Goal: Transaction & Acquisition: Purchase product/service

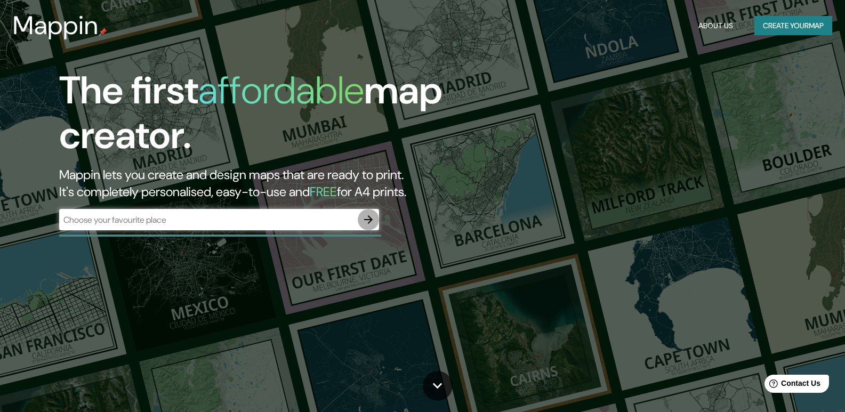
click at [358, 217] on button "button" at bounding box center [368, 219] width 21 height 21
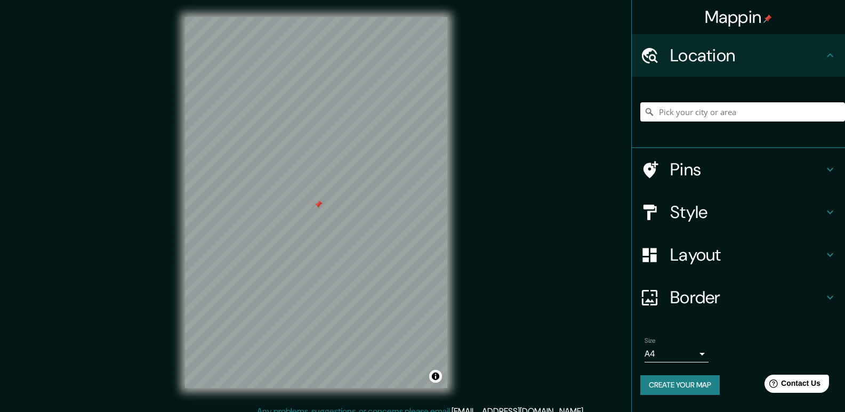
click at [700, 113] on input "Pick your city or area" at bounding box center [743, 111] width 205 height 19
click at [792, 111] on input "Kraljevo, Raška District, Serbia" at bounding box center [743, 111] width 205 height 19
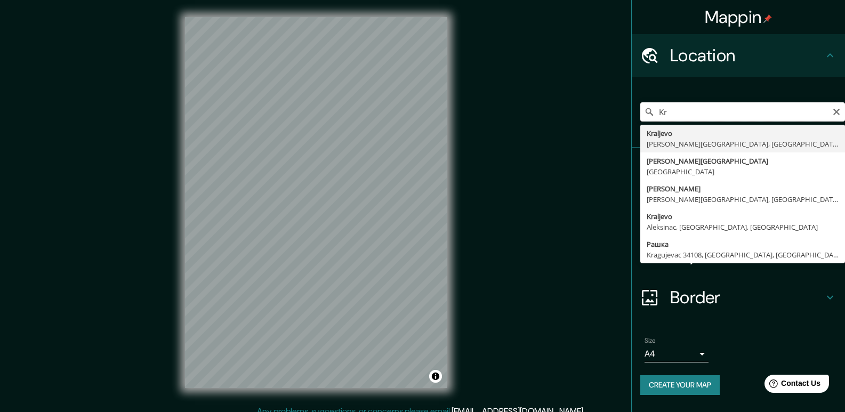
type input "K"
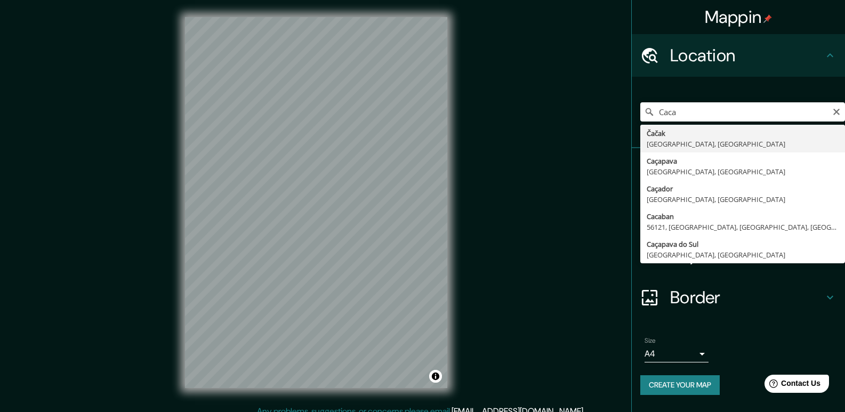
type input "Čačak, Moravica District, Serbia"
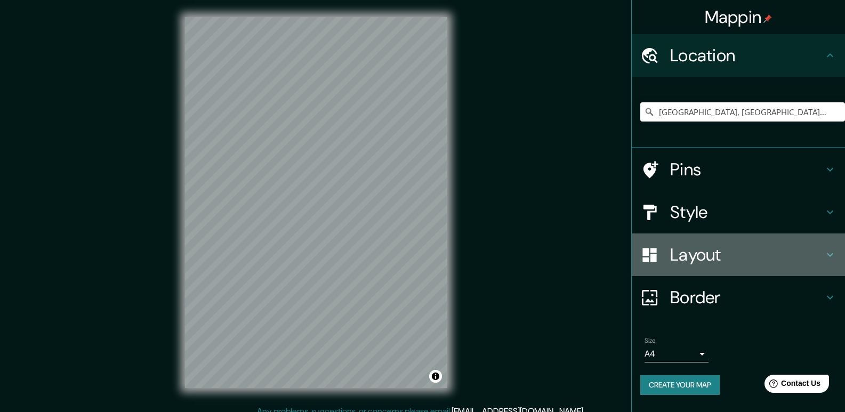
drag, startPoint x: 686, startPoint y: 256, endPoint x: 686, endPoint y: 267, distance: 10.7
click at [686, 267] on div "Layout" at bounding box center [738, 255] width 213 height 43
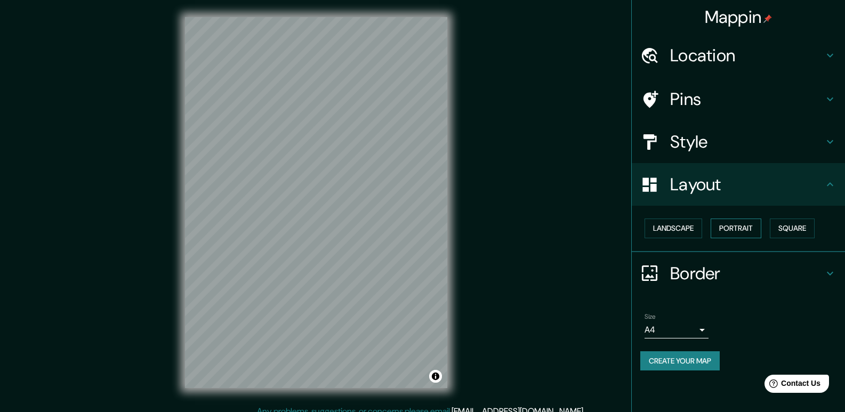
click at [732, 232] on button "Portrait" at bounding box center [736, 229] width 51 height 20
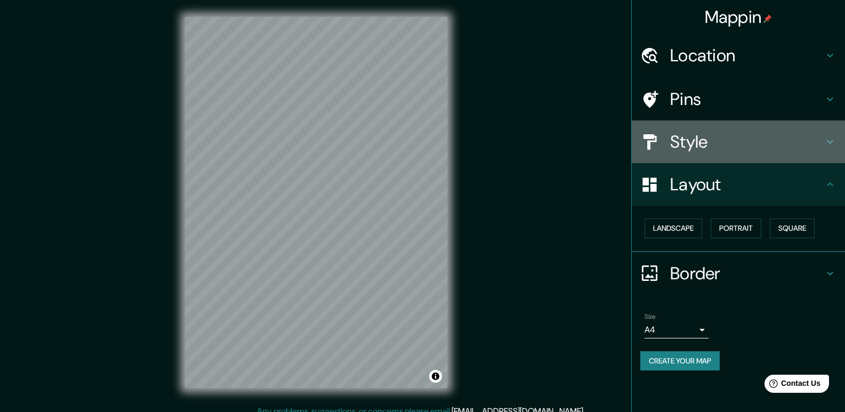
click at [681, 130] on div "Style" at bounding box center [738, 142] width 213 height 43
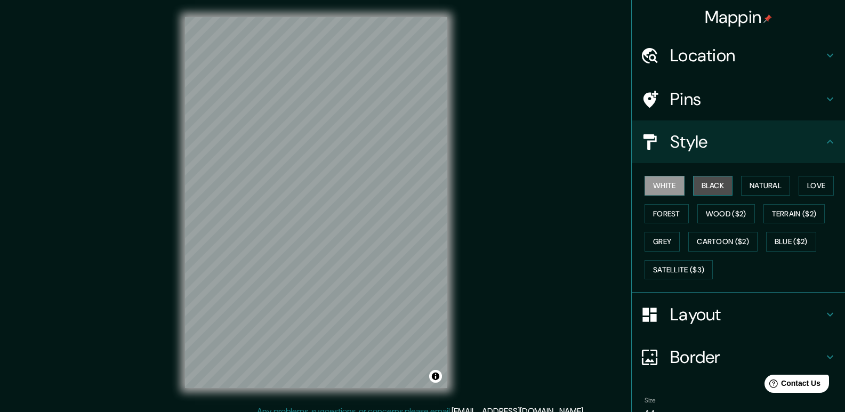
click at [726, 187] on button "Black" at bounding box center [713, 186] width 40 height 20
click at [676, 100] on h4 "Pins" at bounding box center [747, 99] width 154 height 21
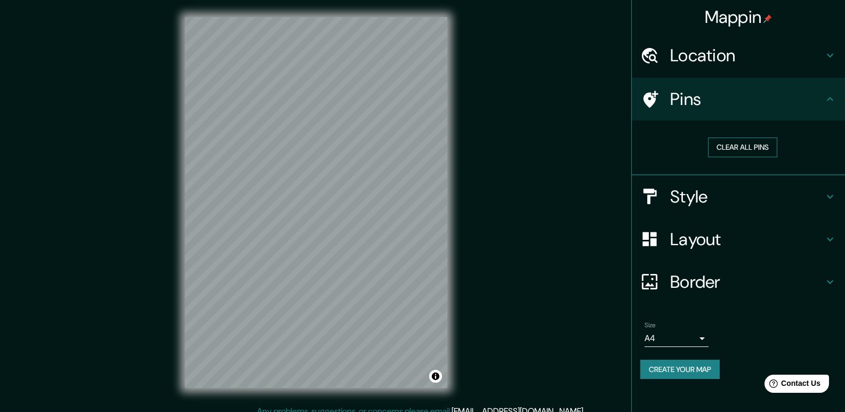
click at [756, 151] on button "Clear all pins" at bounding box center [742, 148] width 69 height 20
click at [691, 49] on h4 "Location" at bounding box center [747, 55] width 154 height 21
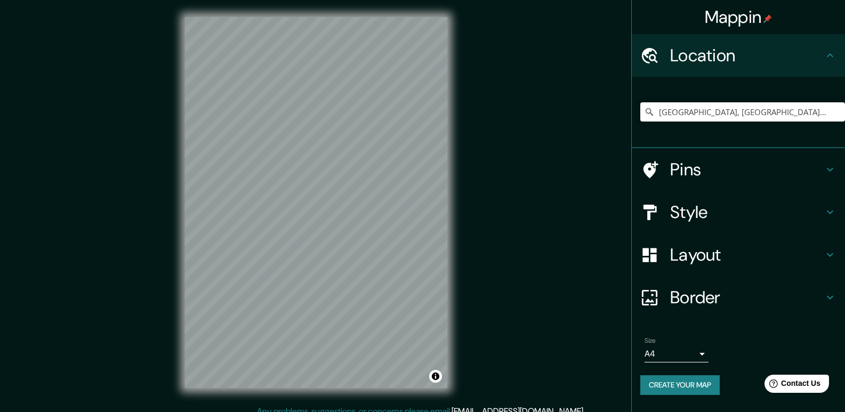
click at [692, 49] on h4 "Location" at bounding box center [747, 55] width 154 height 21
click at [698, 292] on h4 "Border" at bounding box center [747, 297] width 154 height 21
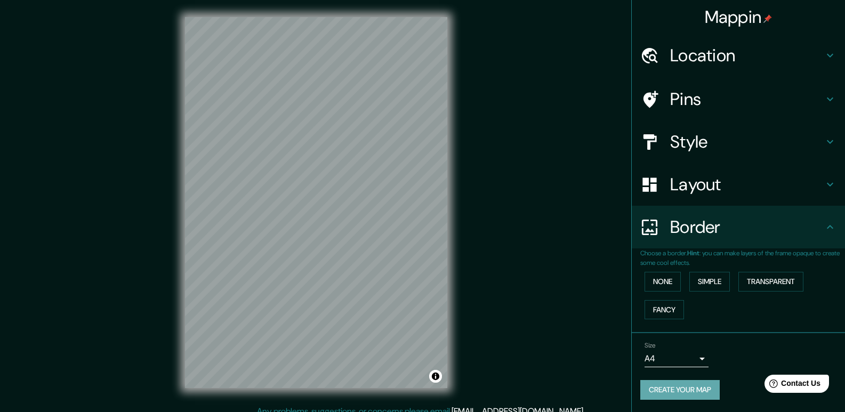
click at [681, 388] on button "Create your map" at bounding box center [680, 390] width 79 height 20
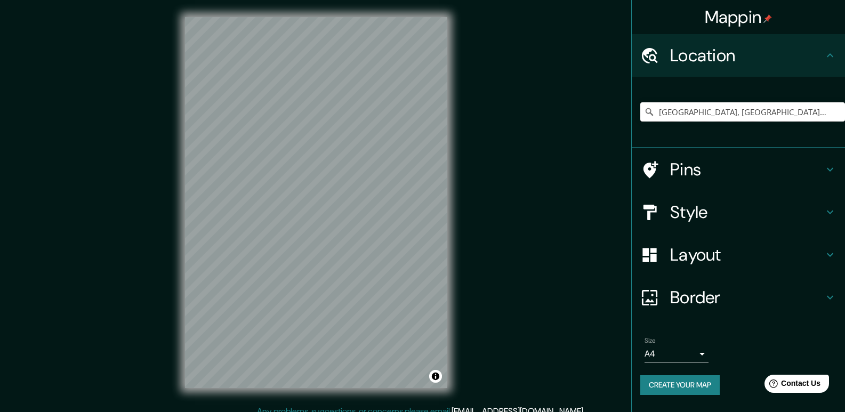
click at [803, 110] on input "[GEOGRAPHIC_DATA], [GEOGRAPHIC_DATA], [GEOGRAPHIC_DATA]" at bounding box center [743, 111] width 205 height 19
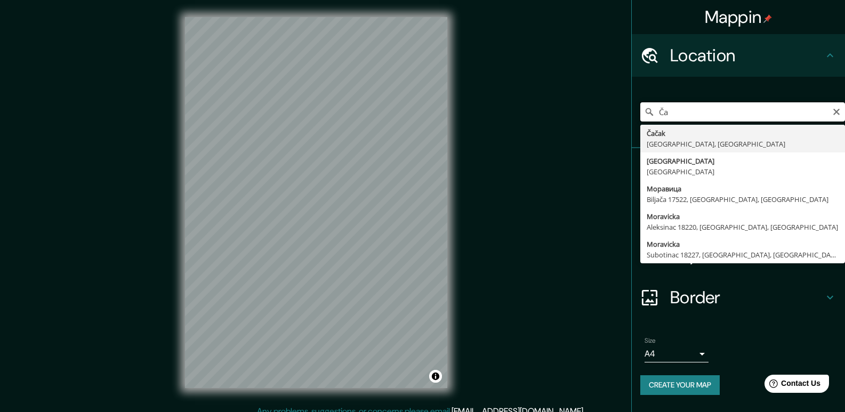
type input "Č"
type input "S"
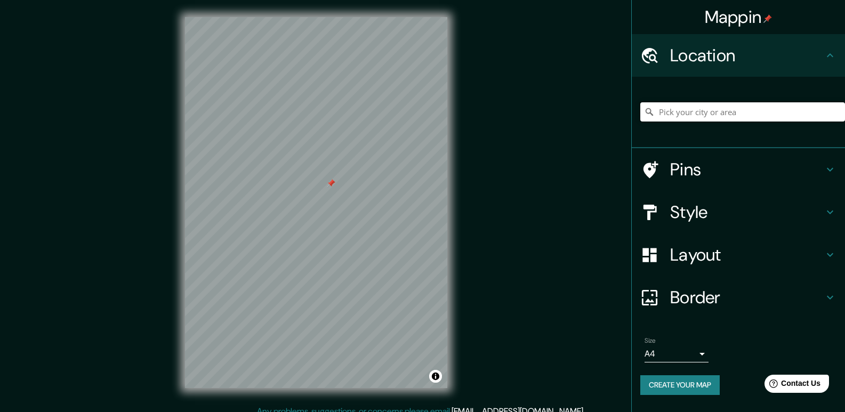
click at [707, 110] on input "Pick your city or area" at bounding box center [743, 111] width 205 height 19
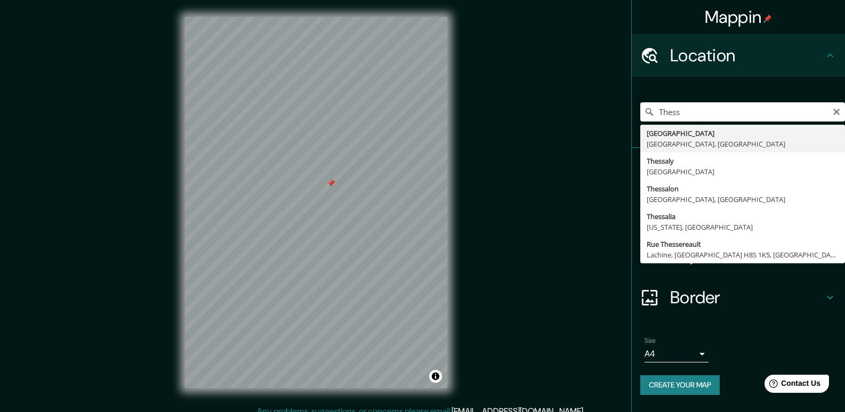
type input "Thessaloniki, Central Macedonia, Greece"
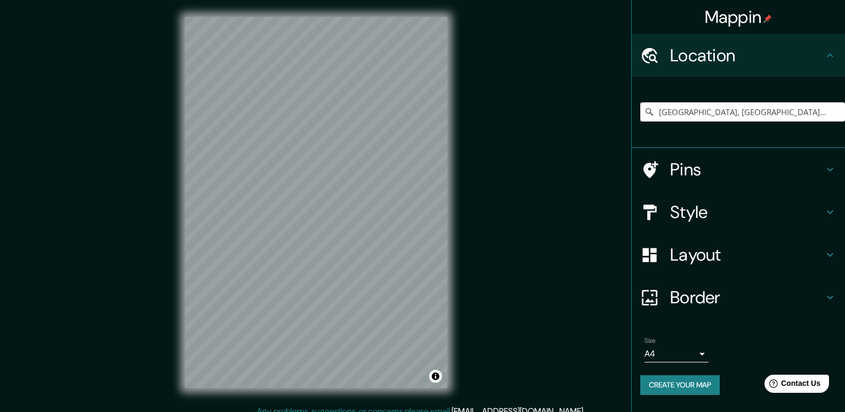
click at [688, 384] on button "Create your map" at bounding box center [680, 385] width 79 height 20
click at [789, 116] on input "[GEOGRAPHIC_DATA], [GEOGRAPHIC_DATA], [GEOGRAPHIC_DATA]" at bounding box center [743, 111] width 205 height 19
drag, startPoint x: 814, startPoint y: 112, endPoint x: 656, endPoint y: 111, distance: 157.9
click at [656, 111] on input "[GEOGRAPHIC_DATA], [GEOGRAPHIC_DATA], [GEOGRAPHIC_DATA]" at bounding box center [743, 111] width 205 height 19
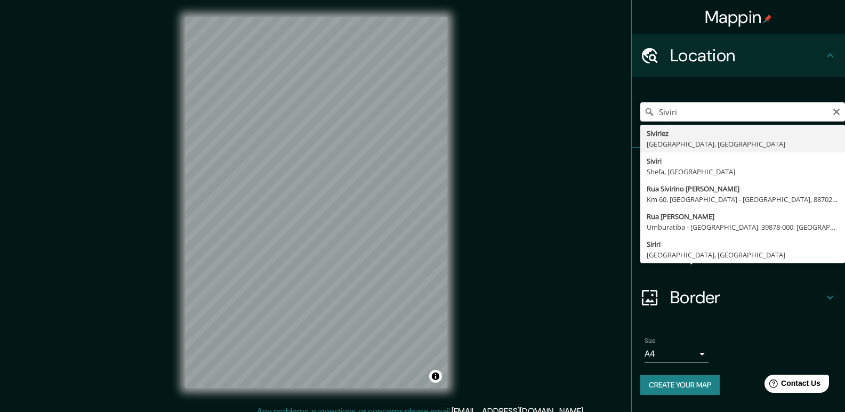
click at [656, 111] on input "Siviri" at bounding box center [743, 111] width 205 height 19
click at [700, 116] on input "Siviri" at bounding box center [743, 111] width 205 height 19
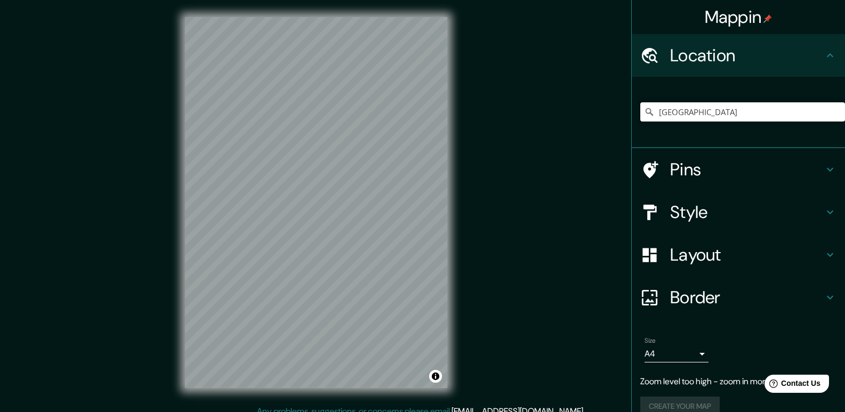
click at [710, 111] on input "[GEOGRAPHIC_DATA]" at bounding box center [743, 111] width 205 height 19
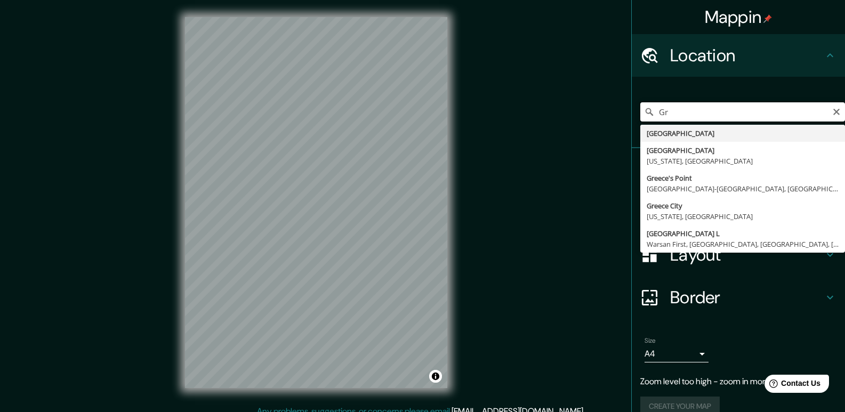
type input "G"
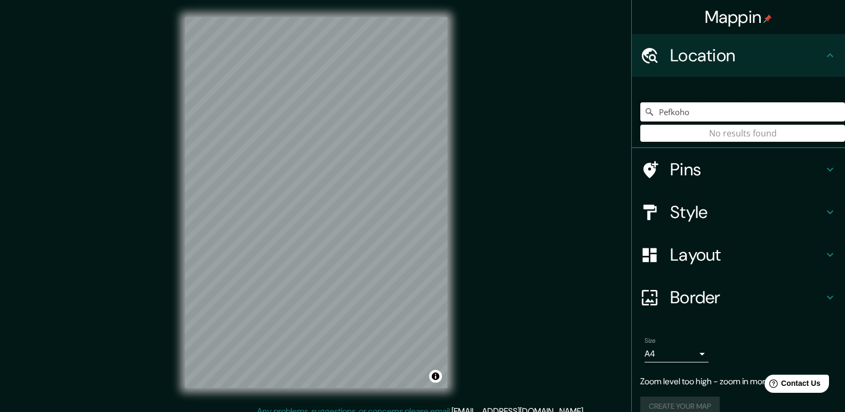
click at [705, 115] on input "Pefkoho" at bounding box center [743, 111] width 205 height 19
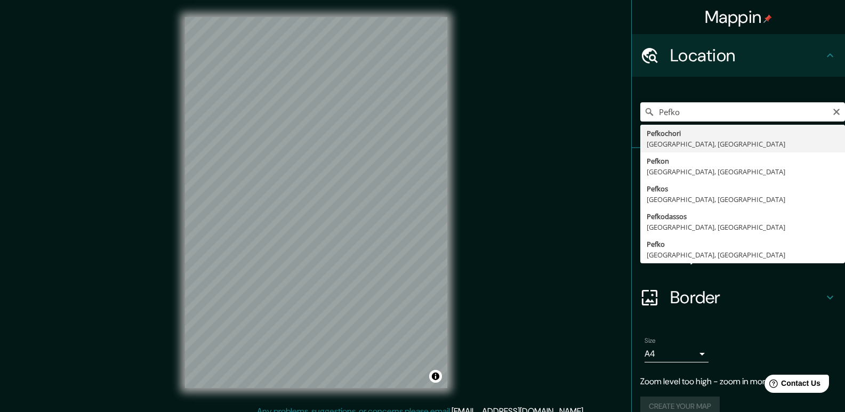
type input "Pefkochori, [GEOGRAPHIC_DATA], [GEOGRAPHIC_DATA]"
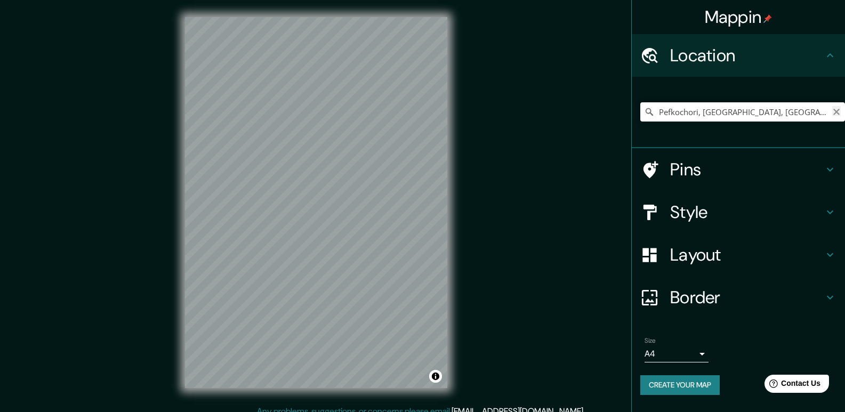
click at [836, 111] on icon "Clear" at bounding box center [837, 112] width 6 height 6
click at [691, 111] on input "Pick your city or area" at bounding box center [743, 111] width 205 height 19
type input "Stavros, [GEOGRAPHIC_DATA], [GEOGRAPHIC_DATA]"
click at [835, 110] on icon "Clear" at bounding box center [837, 112] width 6 height 6
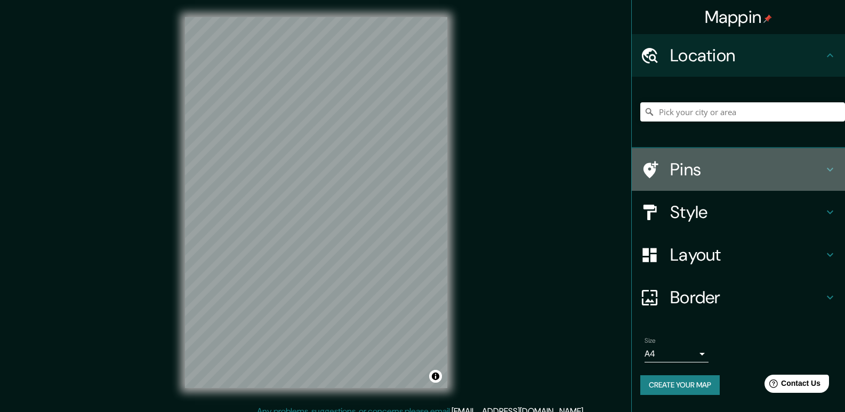
click at [667, 152] on div "Pins" at bounding box center [738, 169] width 213 height 43
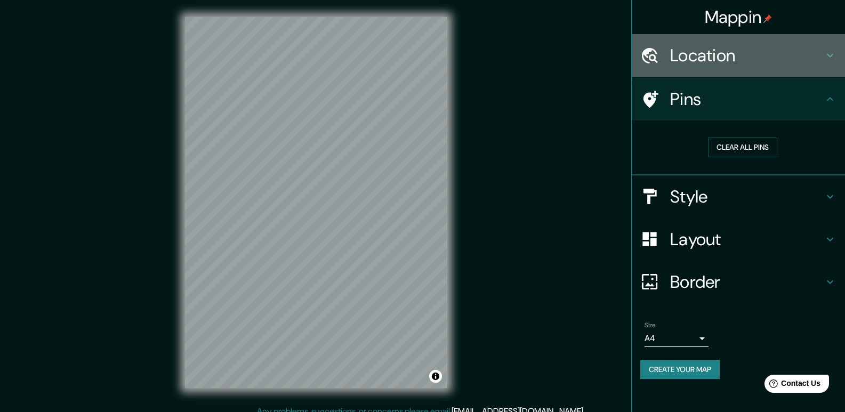
click at [686, 49] on h4 "Location" at bounding box center [747, 55] width 154 height 21
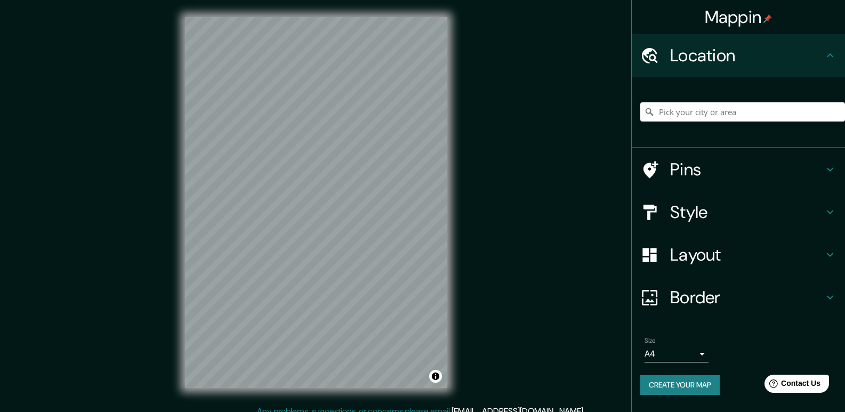
click at [674, 218] on h4 "Style" at bounding box center [747, 212] width 154 height 21
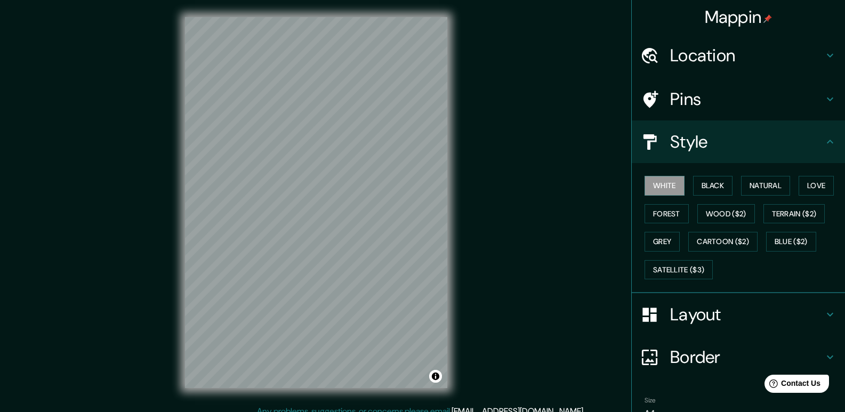
click at [670, 58] on h4 "Location" at bounding box center [747, 55] width 154 height 21
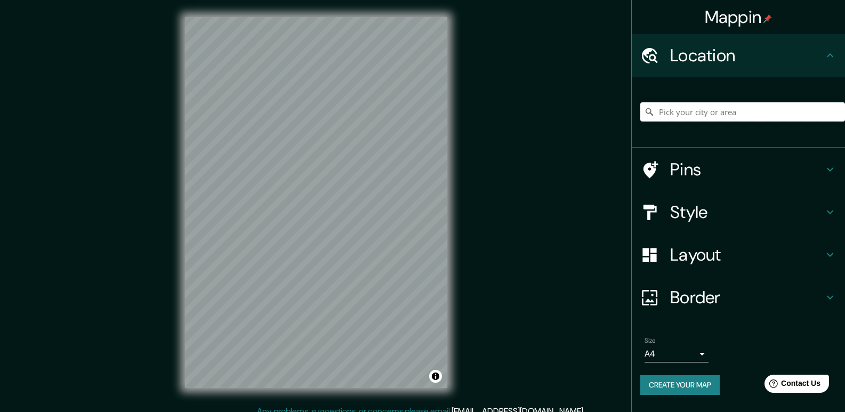
click at [680, 105] on input "Pick your city or area" at bounding box center [743, 111] width 205 height 19
type input "b"
click at [730, 112] on input "[GEOGRAPHIC_DATA], [GEOGRAPHIC_DATA]" at bounding box center [743, 111] width 205 height 19
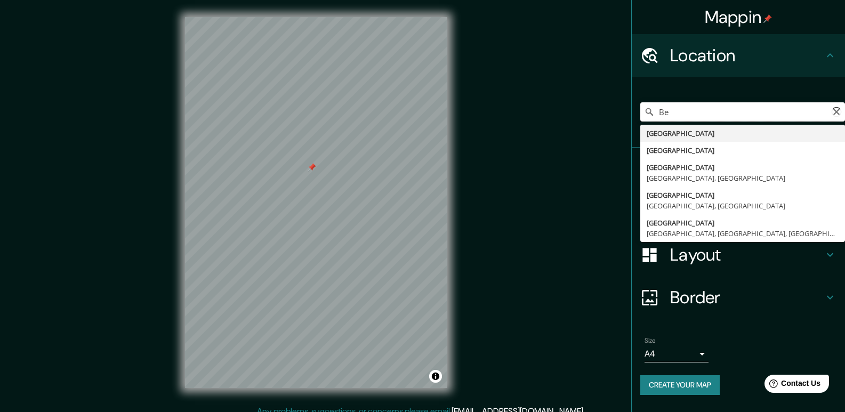
type input "B"
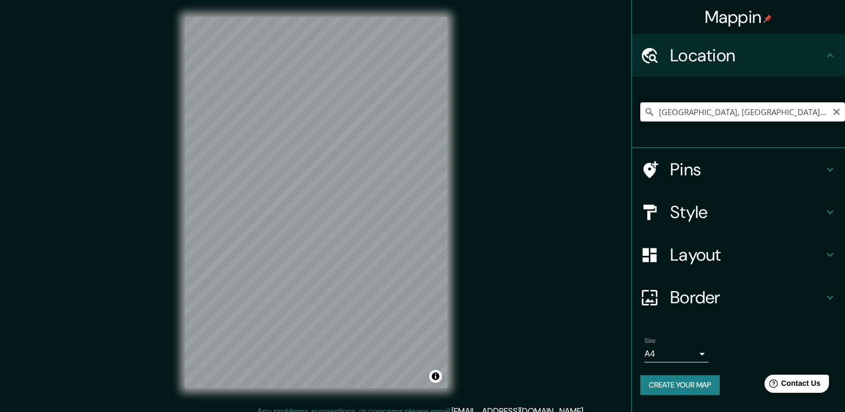
click at [821, 111] on input "[GEOGRAPHIC_DATA], [GEOGRAPHIC_DATA]-[GEOGRAPHIC_DATA], [GEOGRAPHIC_DATA]" at bounding box center [743, 111] width 205 height 19
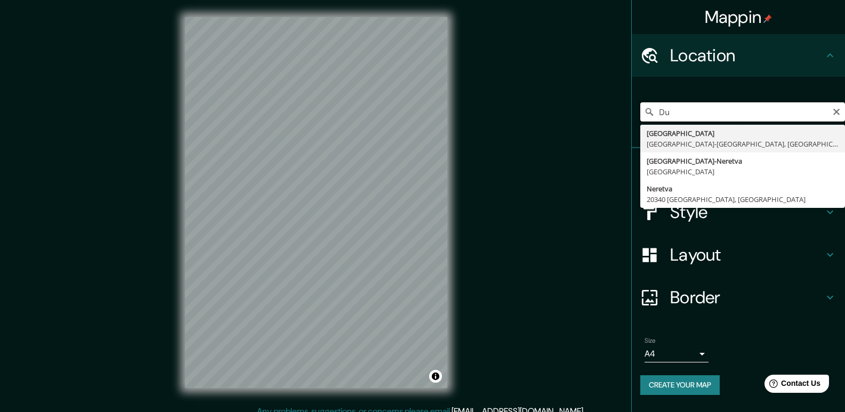
type input "D"
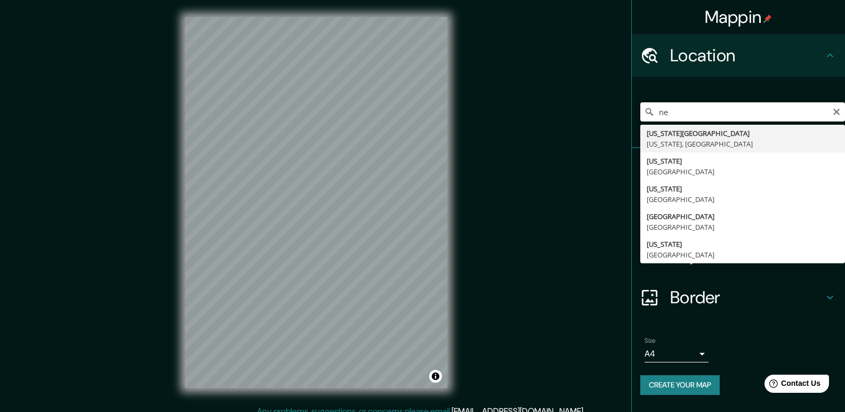
type input "n"
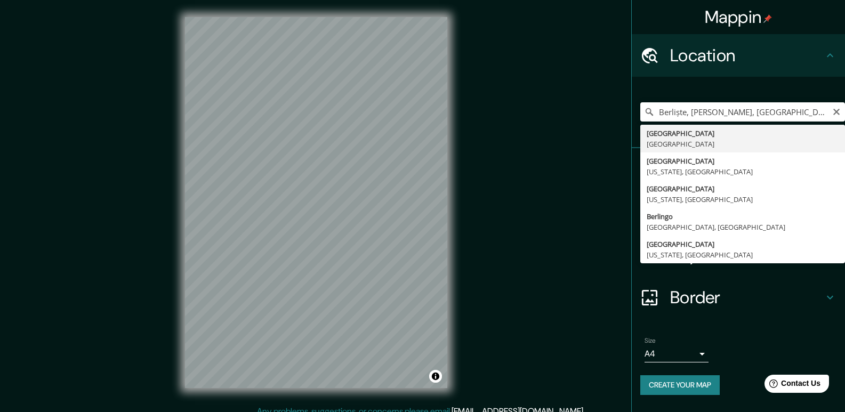
type input "[GEOGRAPHIC_DATA], [GEOGRAPHIC_DATA]"
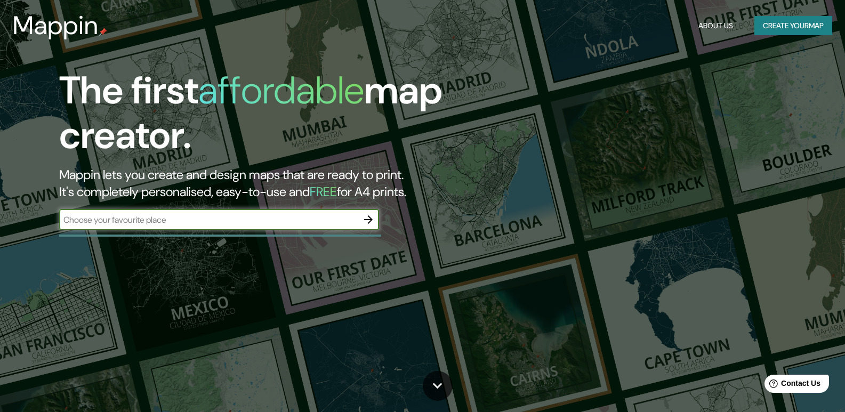
click at [257, 217] on input "text" at bounding box center [208, 220] width 299 height 12
type input ","
type input "[GEOGRAPHIC_DATA]"
click at [366, 210] on button "button" at bounding box center [368, 219] width 21 height 21
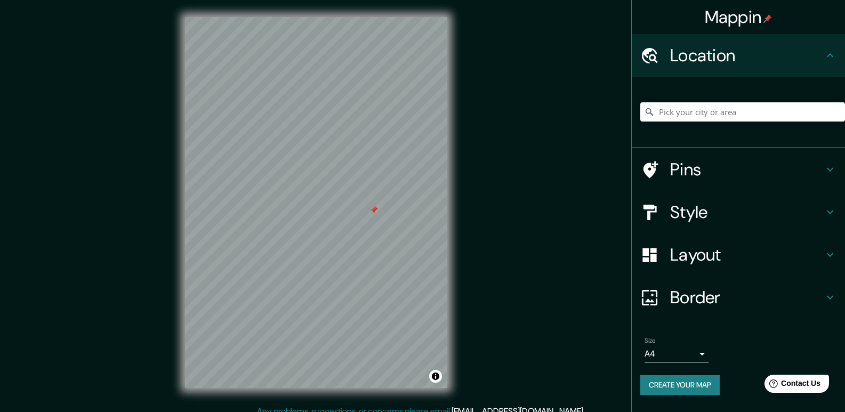
click at [676, 343] on div "Size A4 single" at bounding box center [677, 350] width 64 height 26
click at [681, 355] on body "Mappin Location Pins Style Layout Border Choose a border. Hint : you can make l…" at bounding box center [422, 206] width 845 height 412
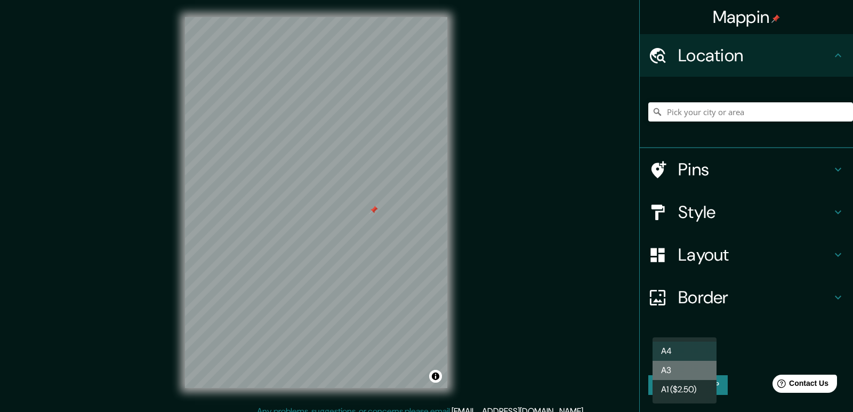
click at [699, 364] on li "A3" at bounding box center [685, 370] width 64 height 19
type input "a4"
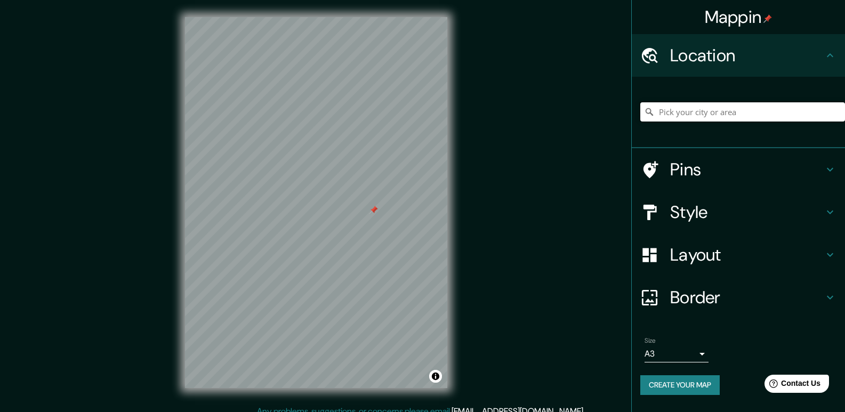
click at [699, 116] on input "Pick your city or area" at bounding box center [743, 111] width 205 height 19
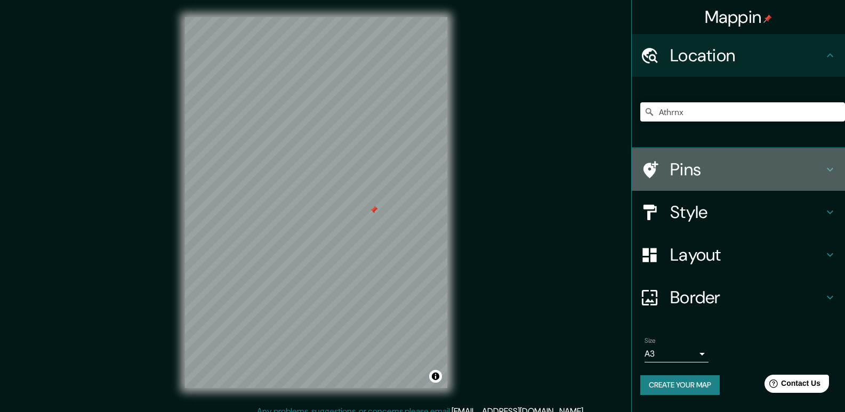
click at [723, 172] on h4 "Pins" at bounding box center [747, 169] width 154 height 21
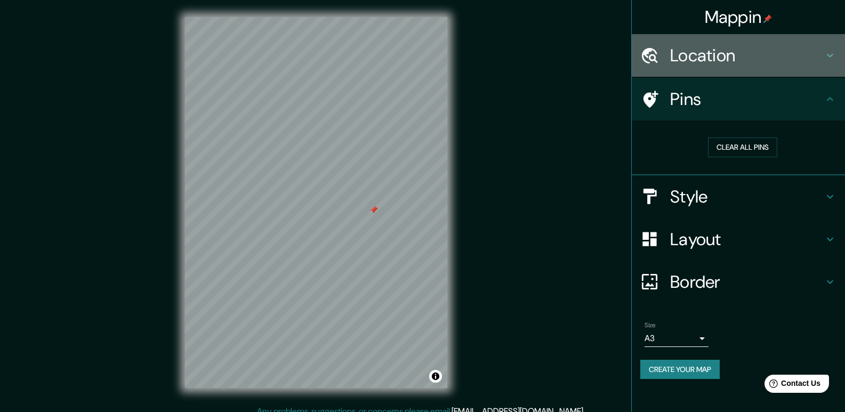
click at [698, 47] on h4 "Location" at bounding box center [747, 55] width 154 height 21
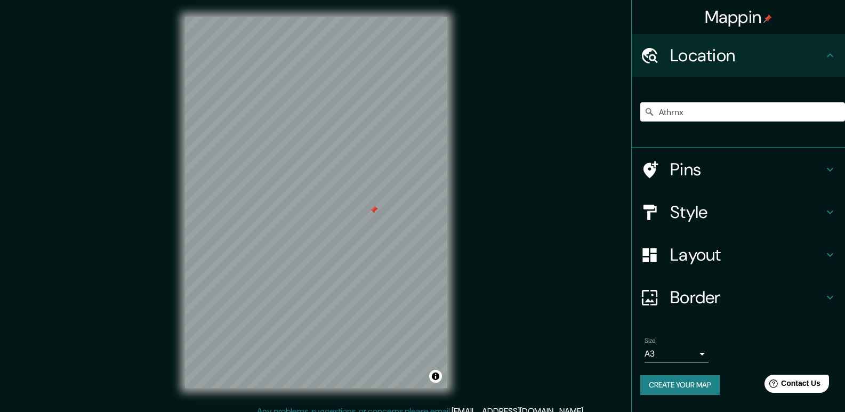
click at [693, 109] on input "Athrnx" at bounding box center [743, 111] width 205 height 19
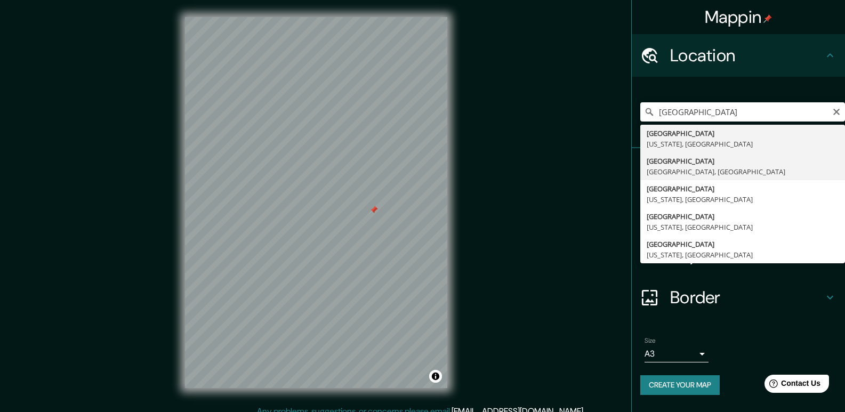
type input "[GEOGRAPHIC_DATA], [GEOGRAPHIC_DATA], [GEOGRAPHIC_DATA]"
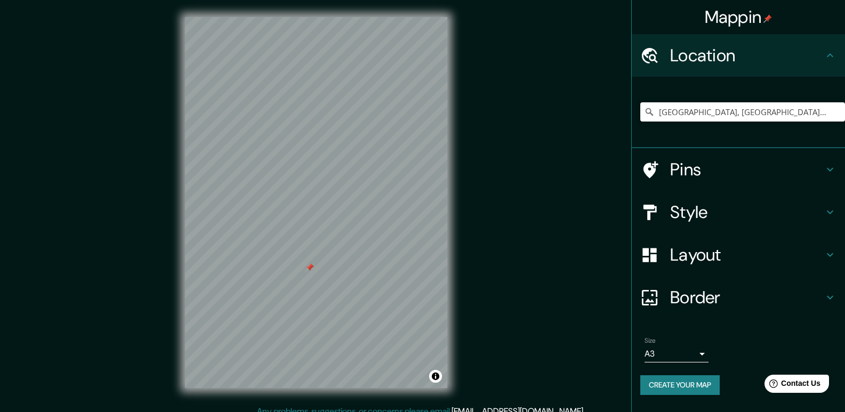
drag, startPoint x: 357, startPoint y: 273, endPoint x: 541, endPoint y: 268, distance: 183.5
click at [541, 268] on div "Mappin Location [GEOGRAPHIC_DATA], [GEOGRAPHIC_DATA], [GEOGRAPHIC_DATA] Pins St…" at bounding box center [422, 211] width 845 height 422
drag, startPoint x: 312, startPoint y: 267, endPoint x: 327, endPoint y: 276, distance: 17.5
click at [327, 276] on div at bounding box center [325, 277] width 9 height 9
click at [326, 276] on div at bounding box center [325, 277] width 9 height 9
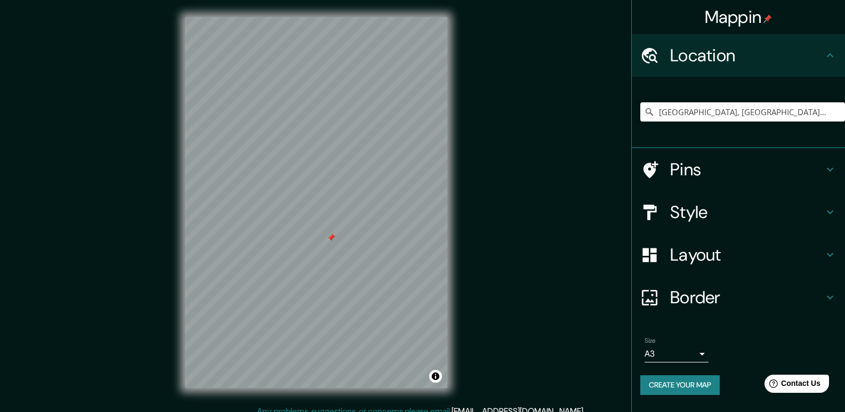
click at [331, 236] on div at bounding box center [331, 238] width 9 height 9
click at [348, 283] on div at bounding box center [348, 282] width 9 height 9
click at [668, 380] on button "Create your map" at bounding box center [680, 385] width 79 height 20
